Goal: Contribute content: Add original content to the website for others to see

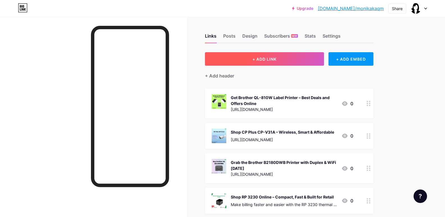
click at [270, 60] on span "+ ADD LINK" at bounding box center [264, 59] width 24 height 5
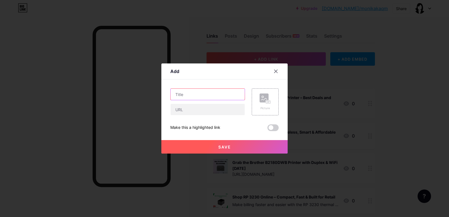
click at [196, 96] on input "text" at bounding box center [208, 94] width 74 height 11
paste input "Order Voyager XP 1472G General Duty Scanner at Best Price"
type input "Order Voyager XP 1472G General Duty Scanner at Best Price"
click at [185, 110] on input "text" at bounding box center [208, 109] width 74 height 11
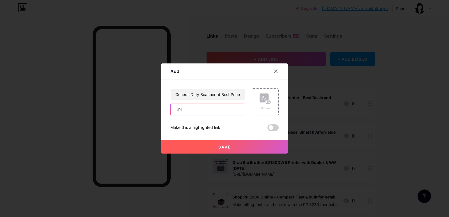
scroll to position [0, 0]
paste input "[URL][DOMAIN_NAME]"
type input "[URL][DOMAIN_NAME]"
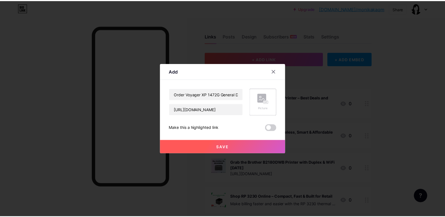
scroll to position [0, 0]
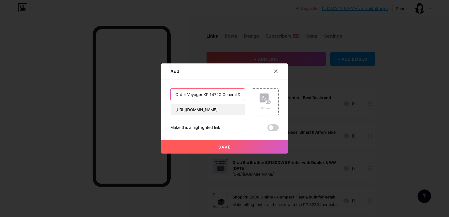
drag, startPoint x: 262, startPoint y: 99, endPoint x: 244, endPoint y: 99, distance: 18.0
click at [236, 99] on input "Order Voyager XP 1472G General Duty Scanner at Best Price" at bounding box center [208, 94] width 74 height 11
click at [252, 98] on div "Picture" at bounding box center [265, 101] width 27 height 27
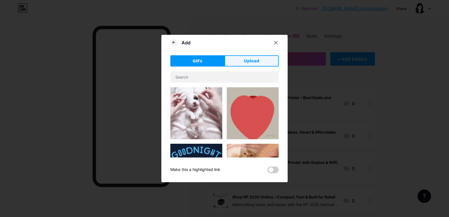
click at [249, 61] on span "Upload" at bounding box center [251, 61] width 15 height 6
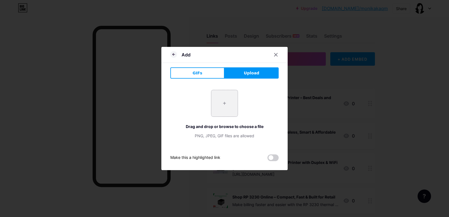
click at [226, 100] on input "file" at bounding box center [224, 103] width 26 height 26
type input "C:\fakepath\Honeywell 1472g 2D Wireless Barcode Scanner.jpg"
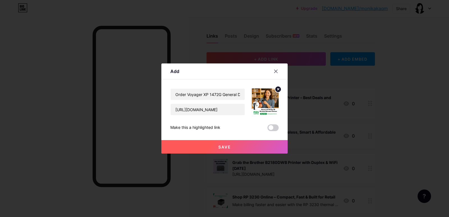
click at [222, 146] on span "Save" at bounding box center [224, 146] width 13 height 5
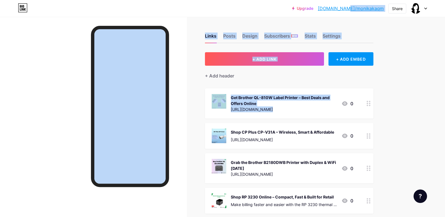
drag, startPoint x: 363, startPoint y: -1, endPoint x: 354, endPoint y: 93, distance: 93.9
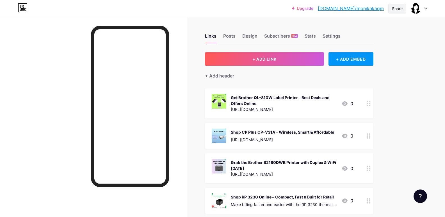
click at [400, 6] on div "Share" at bounding box center [397, 9] width 11 height 6
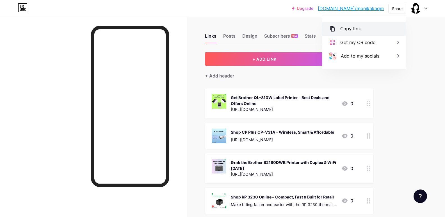
click at [355, 28] on div "Copy link" at bounding box center [350, 29] width 21 height 7
